Goal: Navigation & Orientation: Find specific page/section

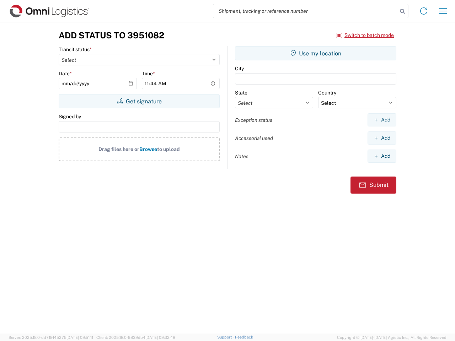
click at [305, 11] on input "search" at bounding box center [305, 11] width 184 height 14
click at [402, 11] on icon at bounding box center [402, 11] width 10 height 10
click at [424, 11] on icon at bounding box center [423, 10] width 11 height 11
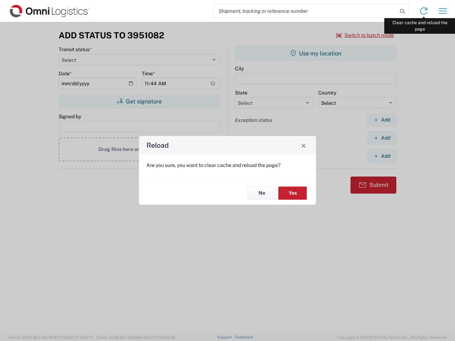
click at [443, 11] on div "Reload Are you sure, you want to clear cache and reload the page? No Yes" at bounding box center [227, 170] width 455 height 341
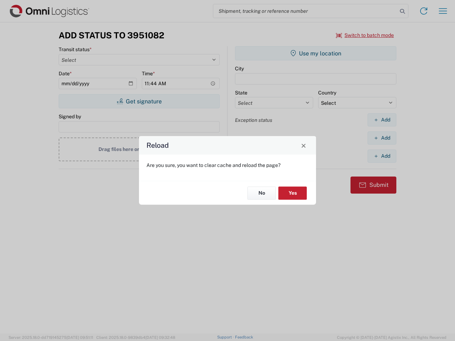
click at [365, 35] on div "Reload Are you sure, you want to clear cache and reload the page? No Yes" at bounding box center [227, 170] width 455 height 341
click at [139, 101] on div "Reload Are you sure, you want to clear cache and reload the page? No Yes" at bounding box center [227, 170] width 455 height 341
click at [316, 53] on div "Reload Are you sure, you want to clear cache and reload the page? No Yes" at bounding box center [227, 170] width 455 height 341
click at [382, 120] on div "Reload Are you sure, you want to clear cache and reload the page? No Yes" at bounding box center [227, 170] width 455 height 341
click at [382, 138] on div "Reload Are you sure, you want to clear cache and reload the page? No Yes" at bounding box center [227, 170] width 455 height 341
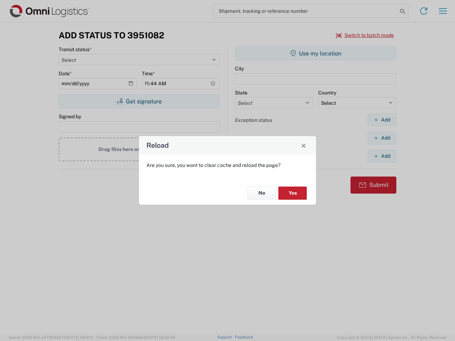
click at [382, 156] on div "Reload Are you sure, you want to clear cache and reload the page? No Yes" at bounding box center [227, 170] width 455 height 341
